Goal: Information Seeking & Learning: Learn about a topic

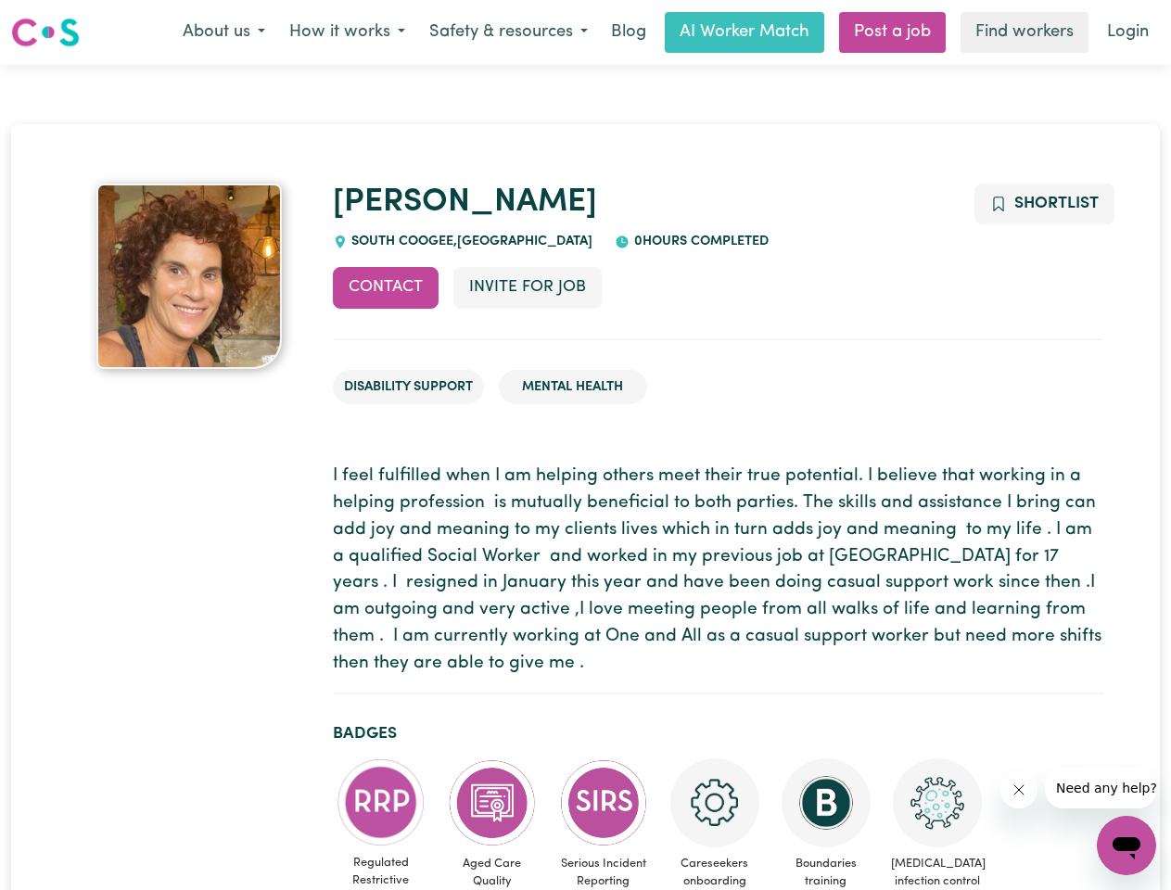
click at [223, 32] on button "About us" at bounding box center [224, 32] width 107 height 39
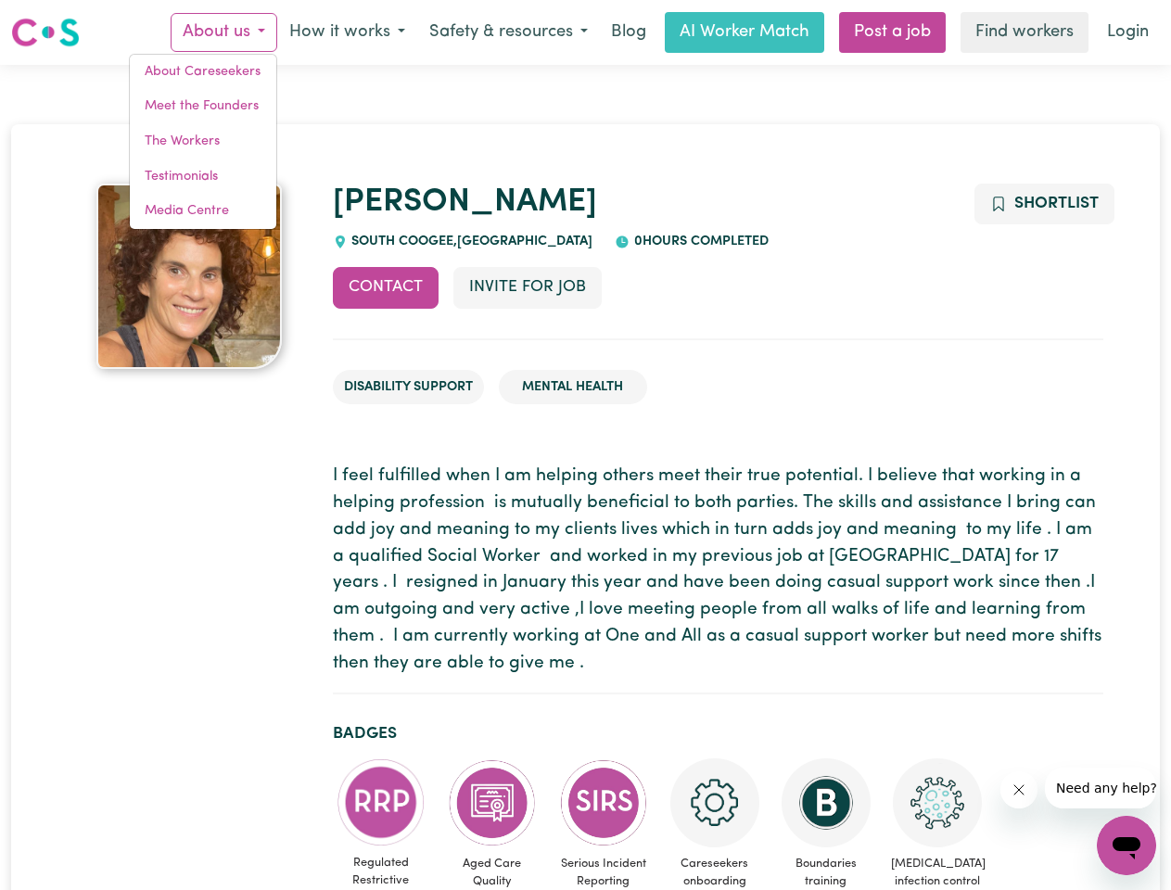
click at [346, 32] on button "How it works" at bounding box center [347, 32] width 140 height 39
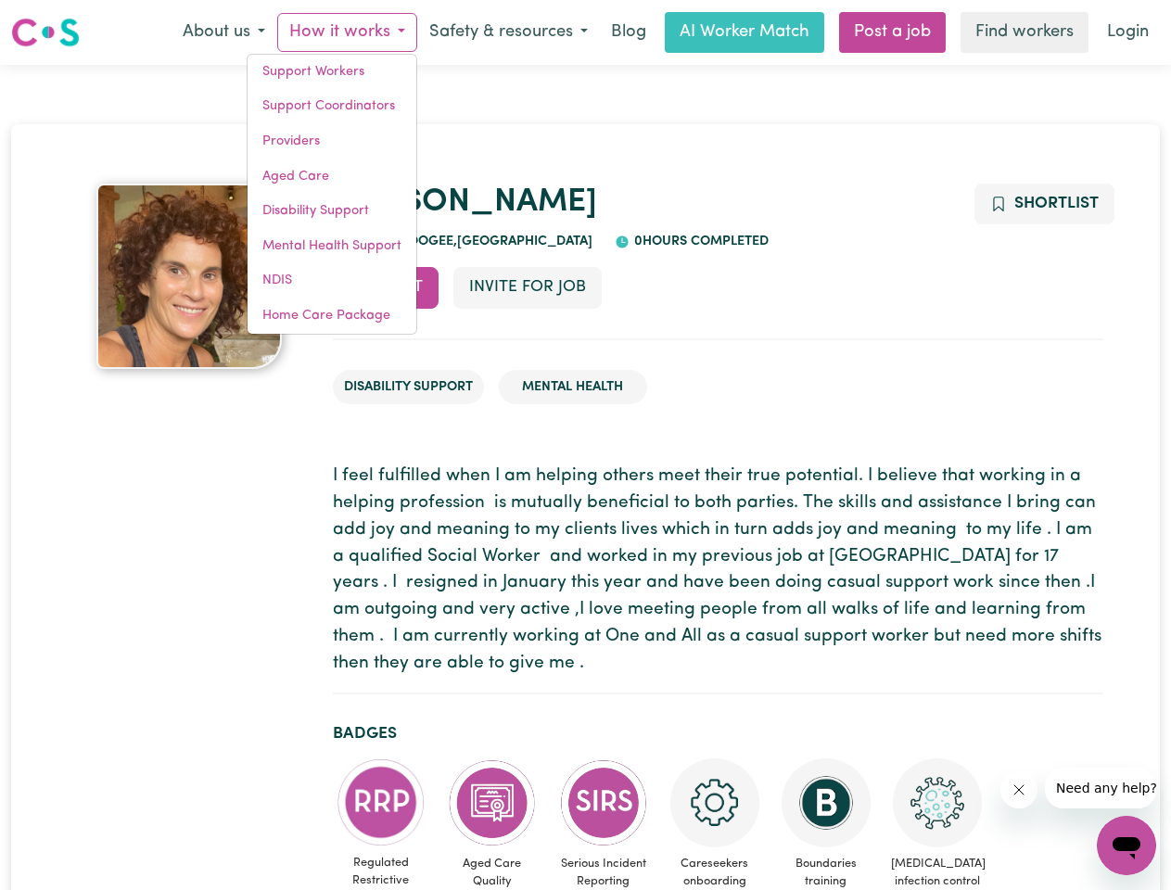
click at [507, 32] on button "Safety & resources" at bounding box center [508, 32] width 183 height 39
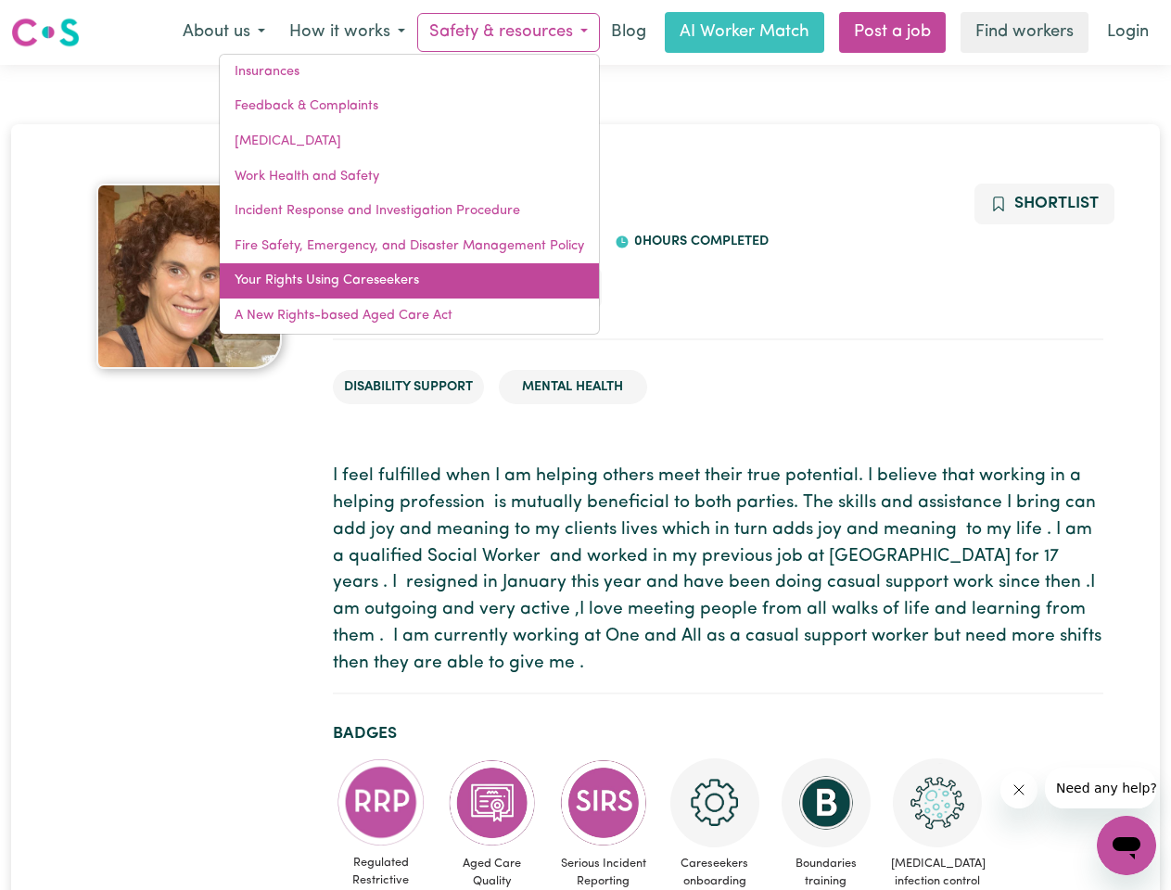
click at [386, 287] on link "Your Rights Using Careseekers" at bounding box center [409, 280] width 379 height 35
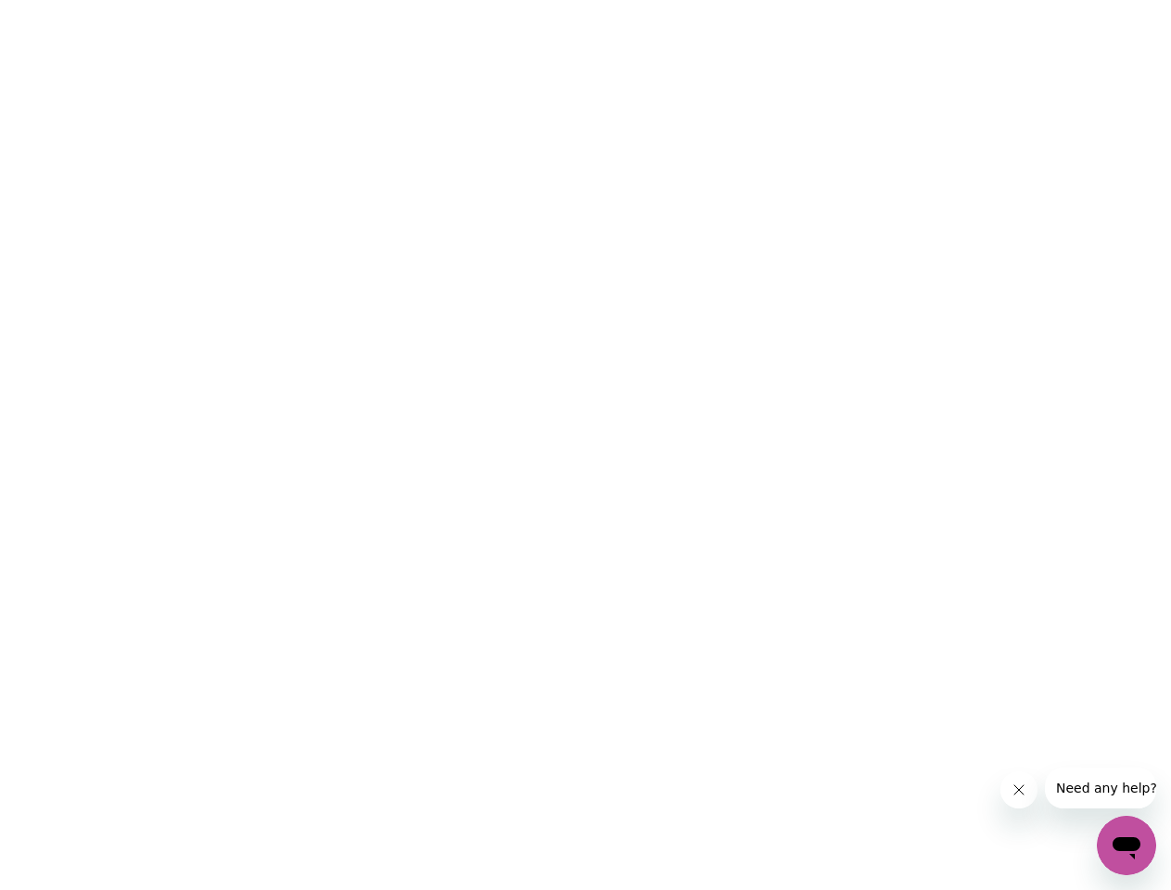
click at [526, 0] on html at bounding box center [585, 0] width 1171 height 0
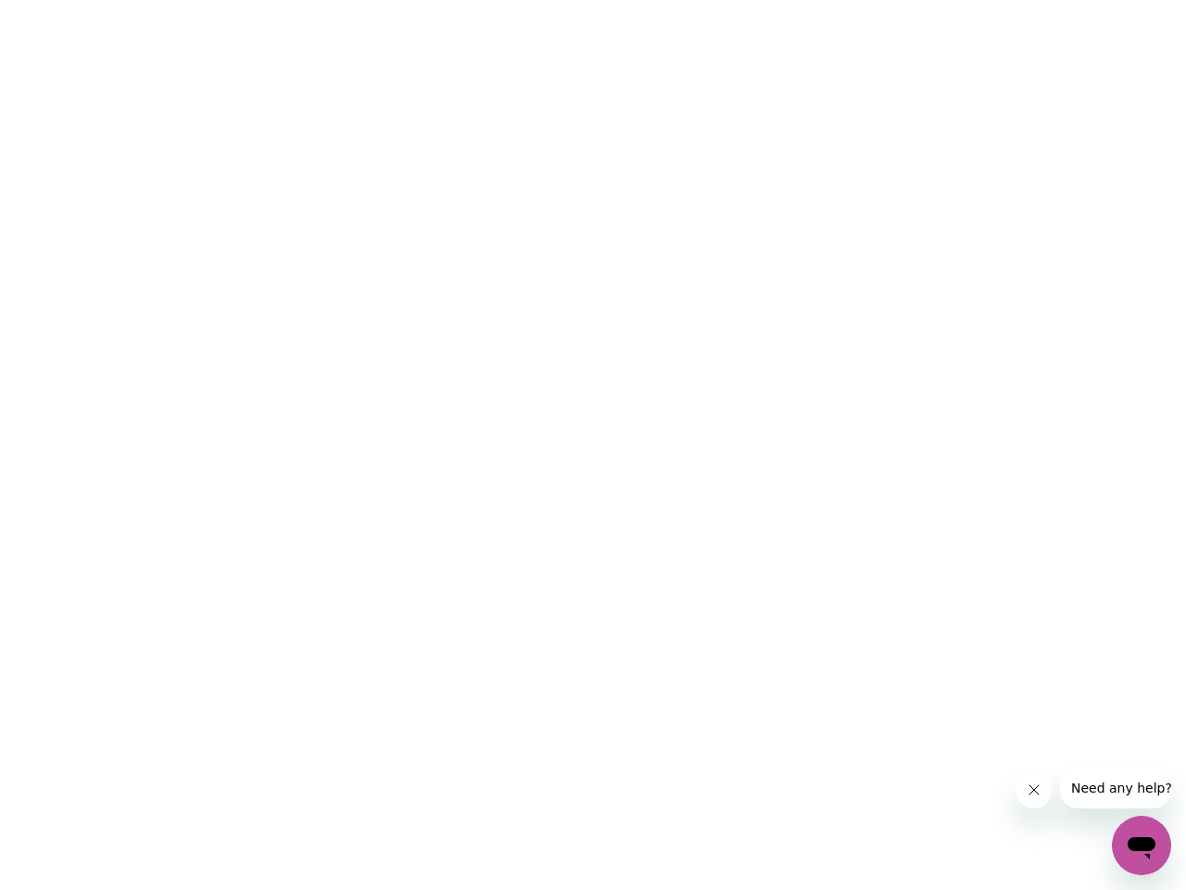
click at [1043, 0] on html at bounding box center [593, 0] width 1186 height 0
click at [381, 0] on html at bounding box center [593, 0] width 1186 height 0
click at [492, 0] on html at bounding box center [593, 0] width 1186 height 0
